Goal: Use online tool/utility: Utilize a website feature to perform a specific function

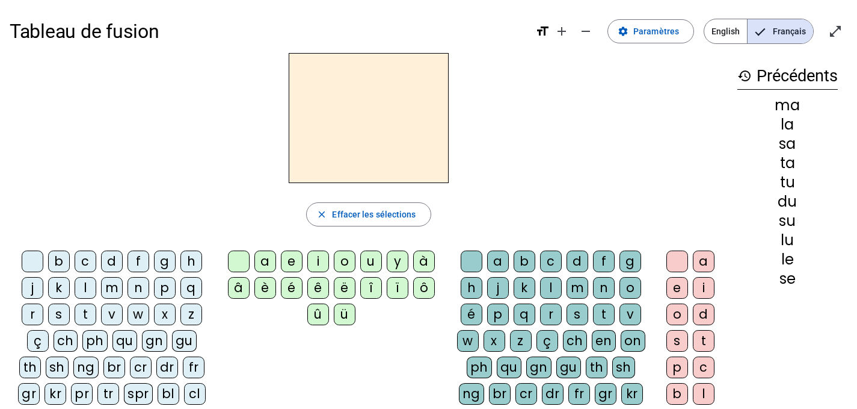
click at [63, 314] on div "s" at bounding box center [59, 314] width 22 height 22
click at [368, 262] on div "u" at bounding box center [371, 261] width 22 height 22
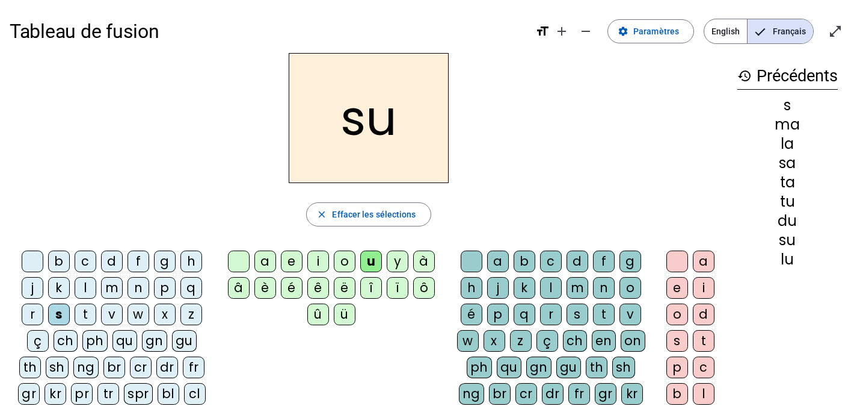
click at [61, 261] on div "b" at bounding box center [59, 261] width 22 height 22
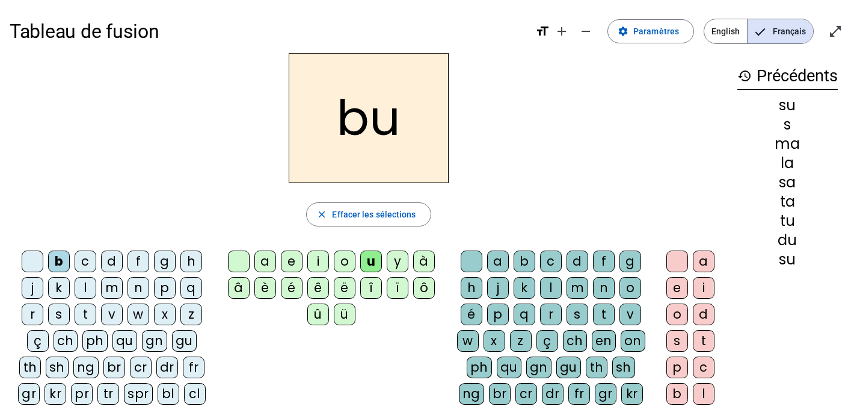
click at [88, 289] on div "l" at bounding box center [86, 288] width 22 height 22
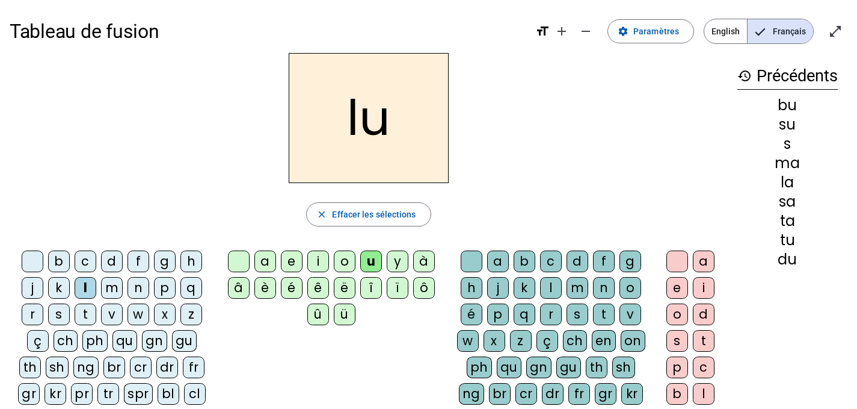
click at [110, 260] on div "d" at bounding box center [112, 261] width 22 height 22
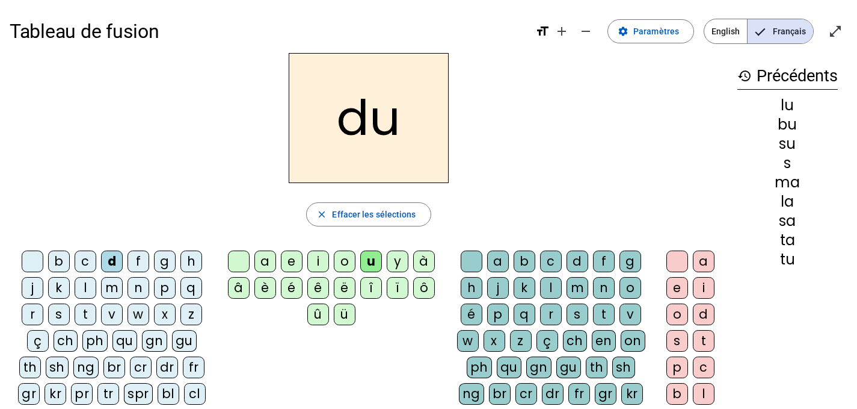
click at [85, 320] on div "t" at bounding box center [86, 314] width 22 height 22
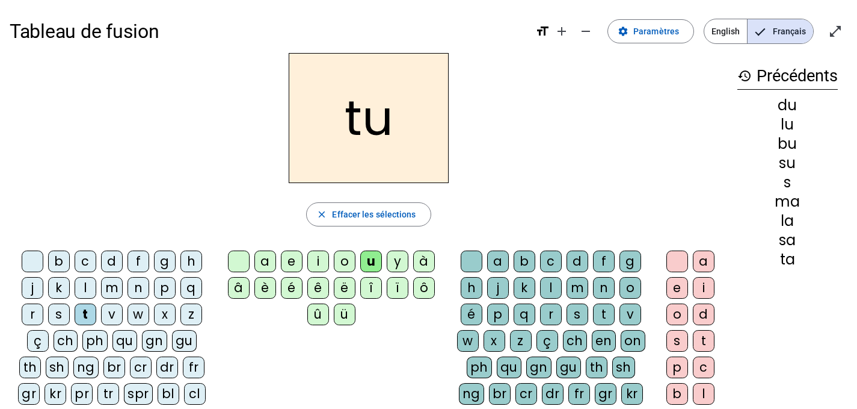
click at [267, 261] on div "a" at bounding box center [266, 261] width 22 height 22
click at [60, 312] on div "s" at bounding box center [59, 314] width 22 height 22
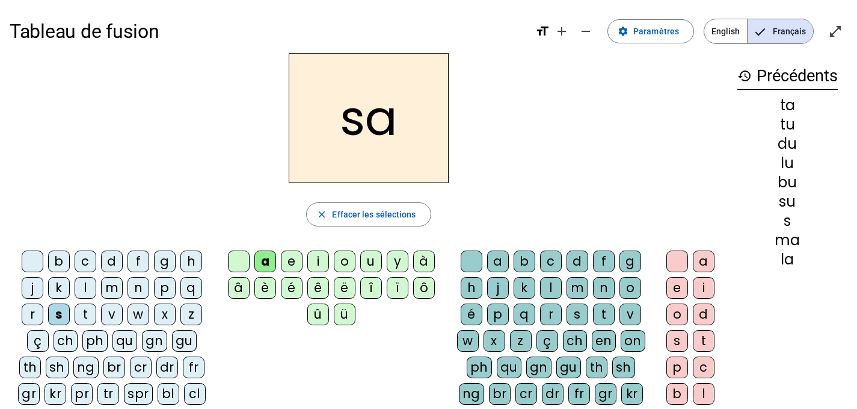
click at [112, 290] on div "m" at bounding box center [112, 288] width 22 height 22
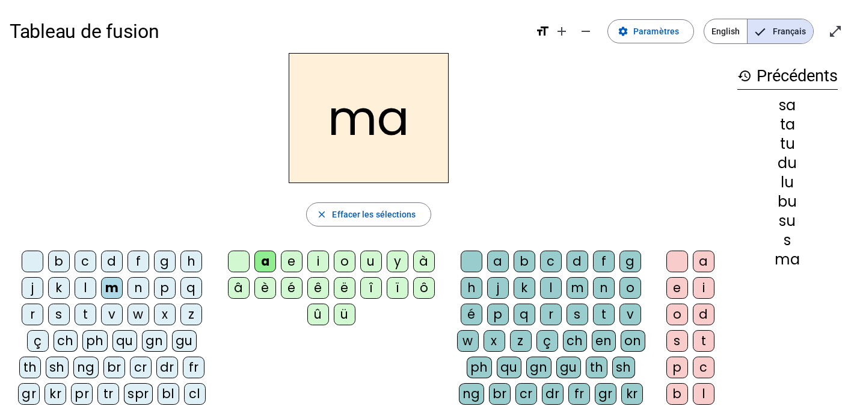
click at [78, 289] on div "l" at bounding box center [86, 288] width 22 height 22
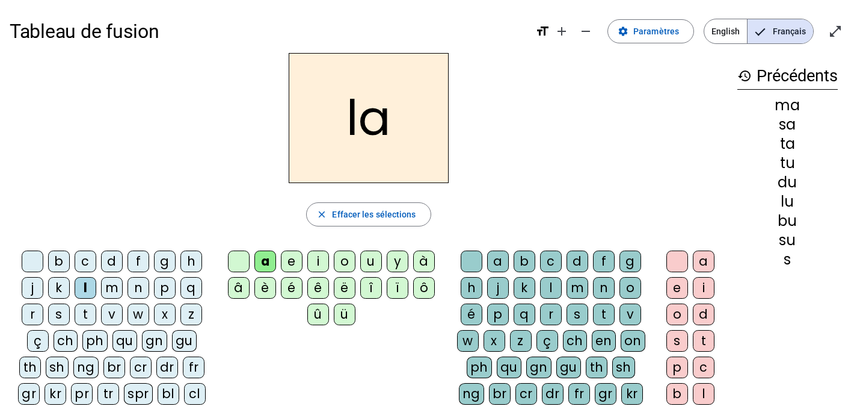
click at [292, 255] on div "e" at bounding box center [292, 261] width 22 height 22
click at [60, 314] on div "s" at bounding box center [59, 314] width 22 height 22
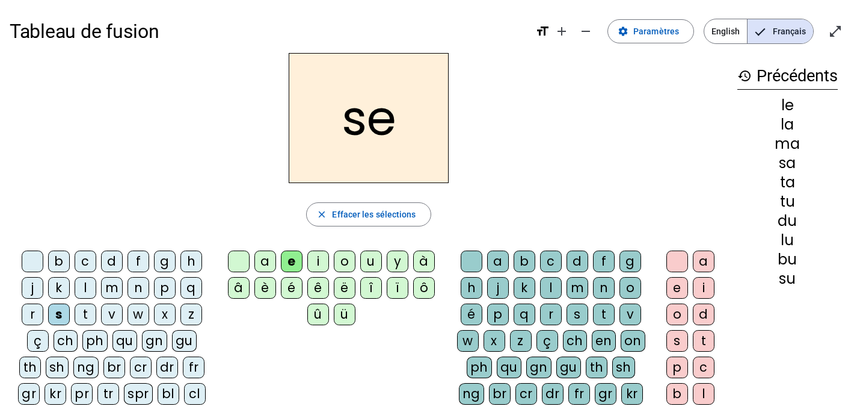
click at [319, 261] on div "i" at bounding box center [318, 261] width 22 height 22
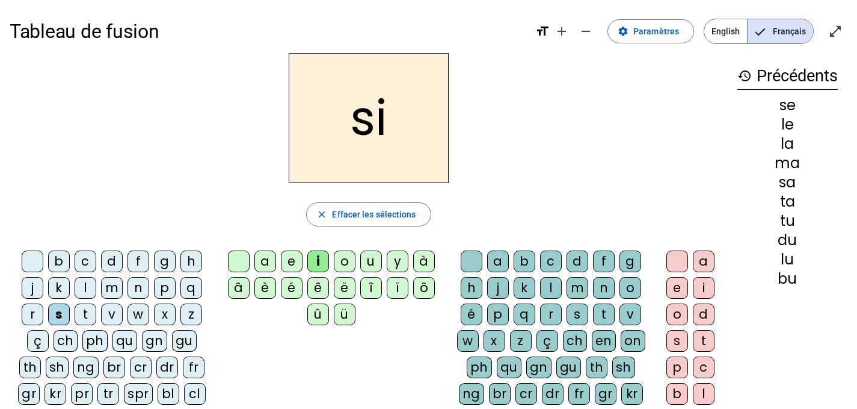
click at [138, 291] on div "n" at bounding box center [139, 288] width 22 height 22
click at [165, 290] on div "p" at bounding box center [165, 288] width 22 height 22
